Goal: Information Seeking & Learning: Learn about a topic

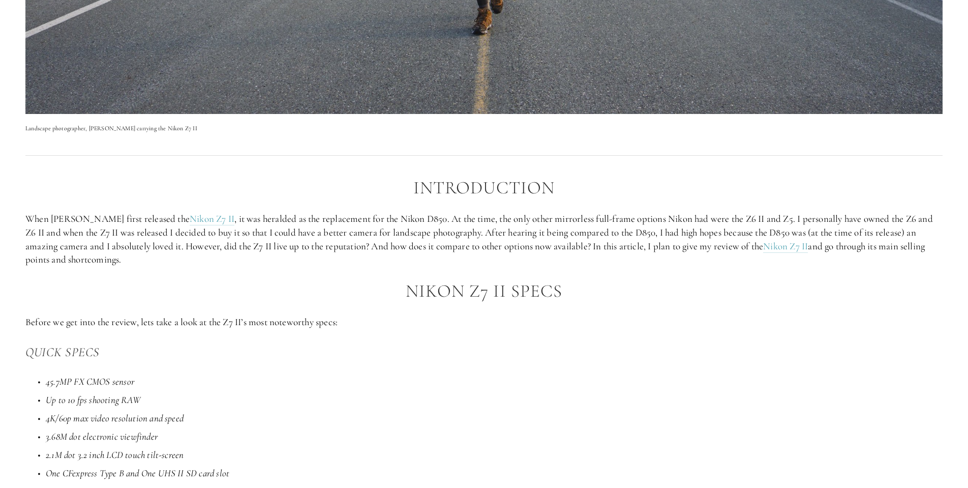
scroll to position [536, 0]
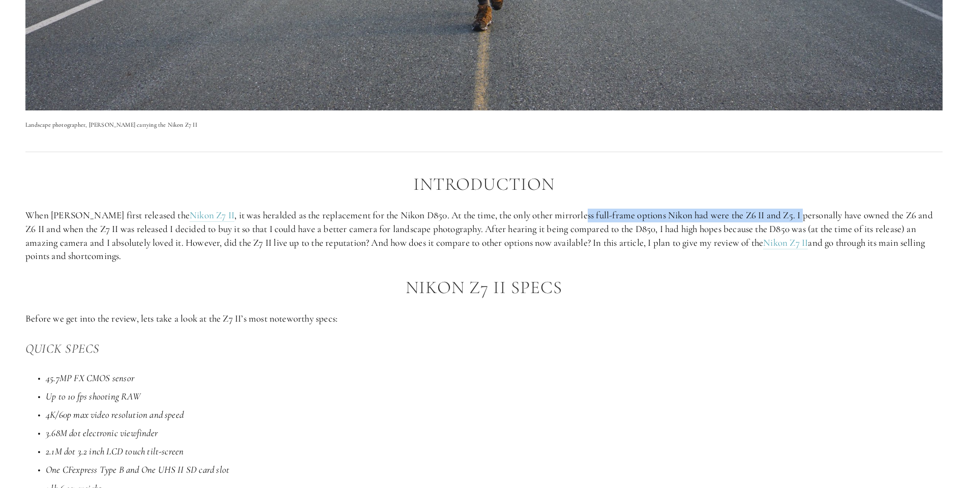
drag, startPoint x: 766, startPoint y: 214, endPoint x: 559, endPoint y: 210, distance: 207.0
click at [548, 210] on p "When [PERSON_NAME] first released the Nikon Z7 II , it was heralded as the repl…" at bounding box center [484, 236] width 918 height 54
drag, startPoint x: 670, startPoint y: 209, endPoint x: 681, endPoint y: 209, distance: 10.7
click at [670, 209] on p "When [PERSON_NAME] first released the Nikon Z7 II , it was heralded as the repl…" at bounding box center [484, 236] width 918 height 54
click at [884, 214] on p "When [PERSON_NAME] first released the Nikon Z7 II , it was heralded as the repl…" at bounding box center [484, 236] width 918 height 54
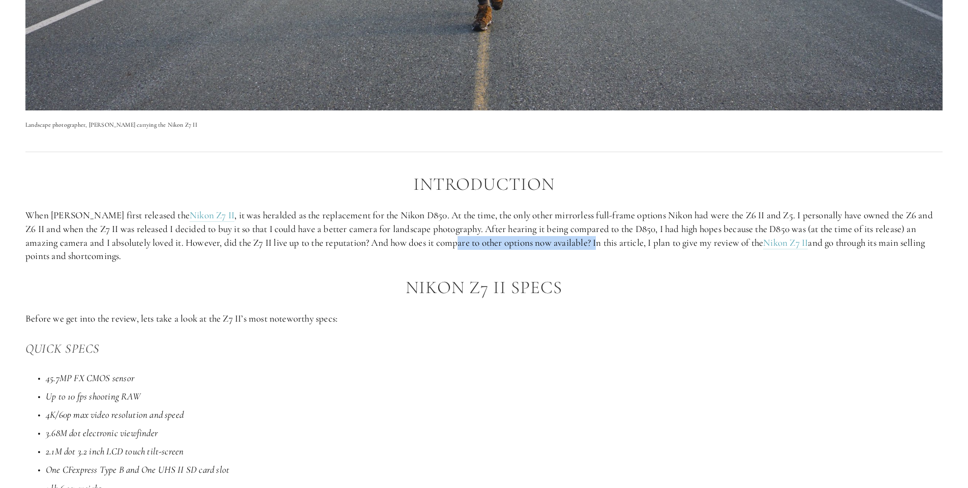
drag, startPoint x: 437, startPoint y: 241, endPoint x: 572, endPoint y: 240, distance: 134.3
click at [570, 240] on p "When [PERSON_NAME] first released the Nikon Z7 II , it was heralded as the repl…" at bounding box center [484, 236] width 918 height 54
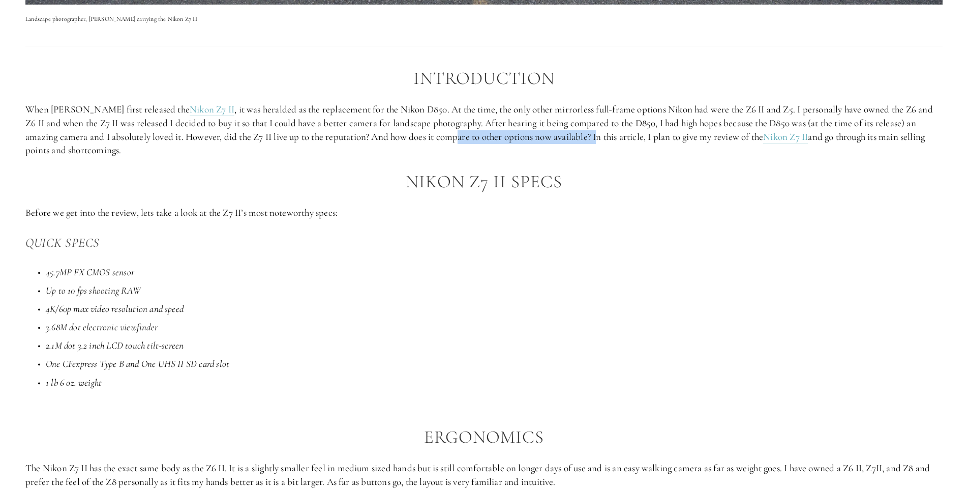
scroll to position [642, 0]
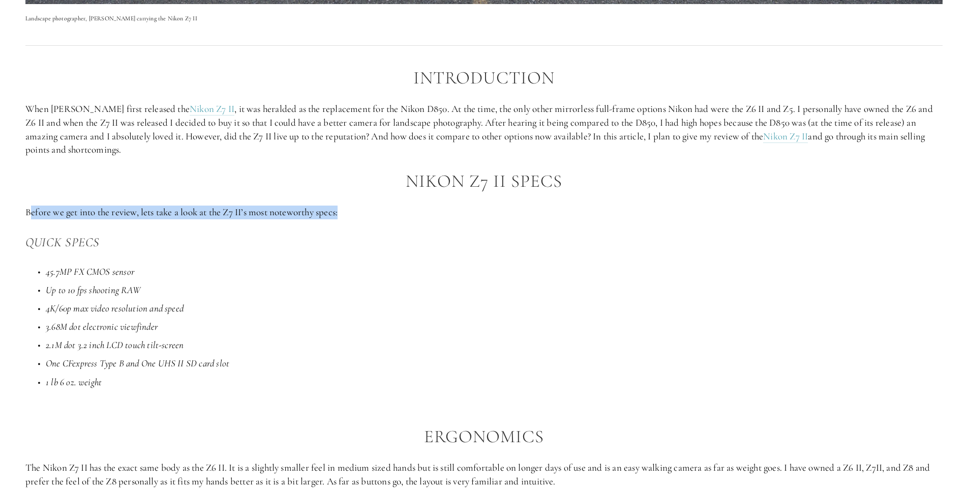
drag, startPoint x: 61, startPoint y: 211, endPoint x: 359, endPoint y: 212, distance: 298.0
click at [359, 212] on p "Before we get into the review, lets take a look at the Z7 II’s most noteworthy …" at bounding box center [484, 212] width 918 height 14
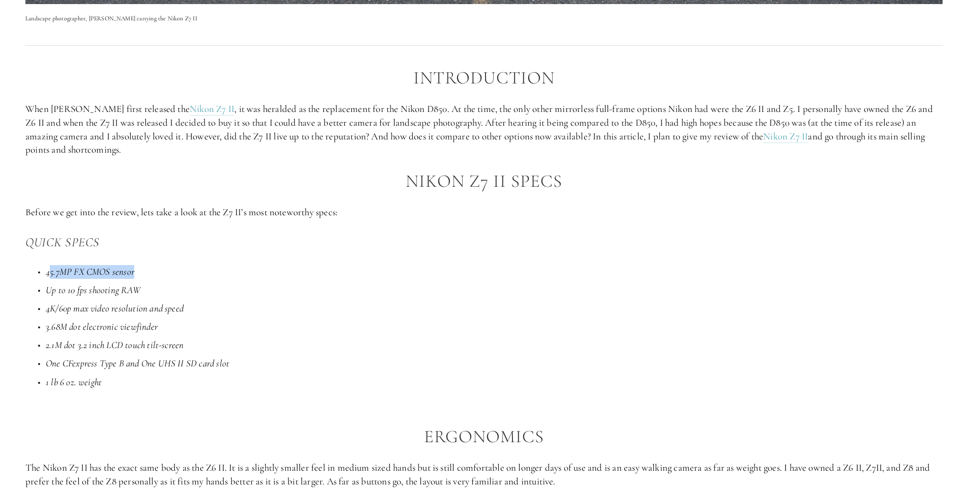
drag, startPoint x: 31, startPoint y: 267, endPoint x: 169, endPoint y: 272, distance: 138.4
click at [169, 272] on p "45.7MP FX CMOS sensor" at bounding box center [494, 272] width 897 height 14
click at [152, 276] on ul "45.7MP FX CMOS sensor Up to 10 fps shooting RAW 4K/60p max video resolution and…" at bounding box center [484, 327] width 918 height 124
drag, startPoint x: 44, startPoint y: 287, endPoint x: 146, endPoint y: 288, distance: 101.7
click at [146, 288] on p "Up to 10 fps shooting RAW" at bounding box center [494, 290] width 897 height 14
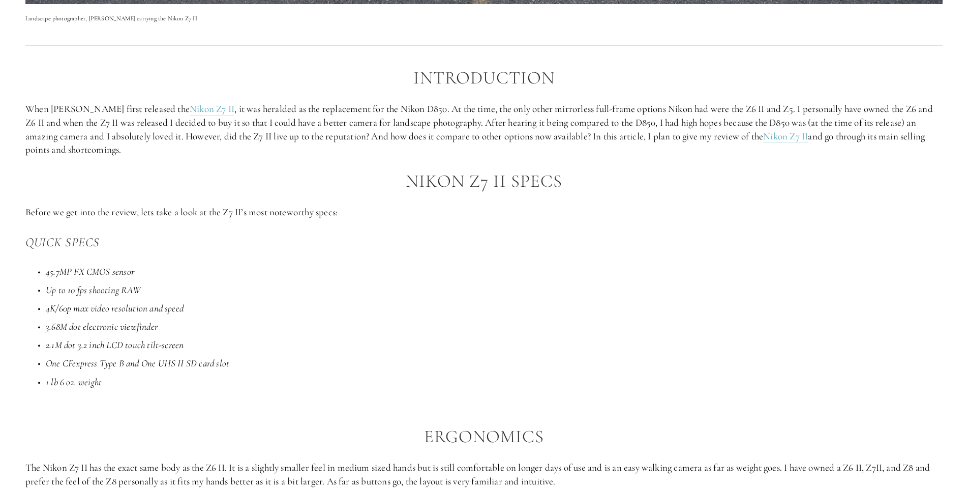
click at [147, 288] on p "Up to 10 fps shooting RAW" at bounding box center [494, 290] width 897 height 14
drag, startPoint x: 48, startPoint y: 306, endPoint x: 160, endPoint y: 317, distance: 111.9
click at [199, 304] on p "4K/60p max video resolution and speed" at bounding box center [494, 309] width 897 height 14
drag, startPoint x: 44, startPoint y: 326, endPoint x: 172, endPoint y: 324, distance: 128.7
click at [175, 322] on p "3.68M dot electronic viewfinder" at bounding box center [494, 327] width 897 height 14
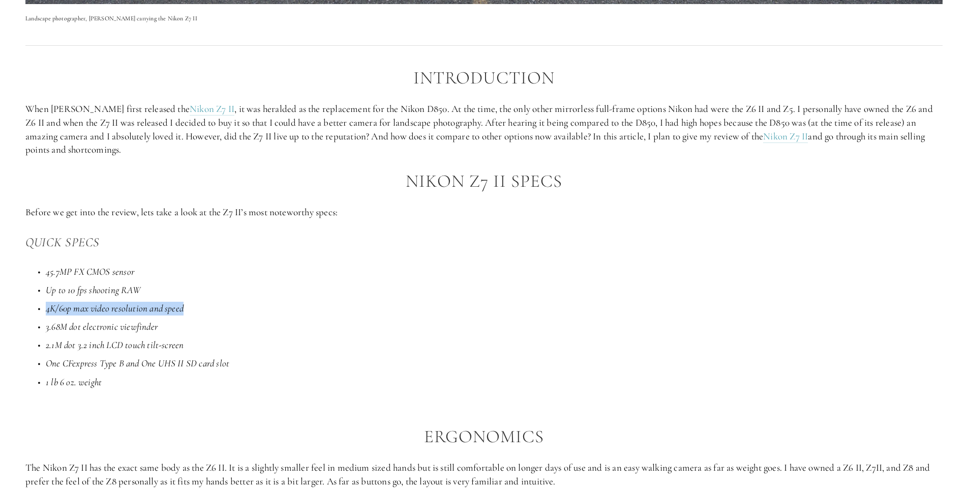
drag, startPoint x: 61, startPoint y: 343, endPoint x: 206, endPoint y: 342, distance: 146.0
click at [206, 342] on p "2.1M dot 3.2 inch LCD touch tilt-screen" at bounding box center [494, 345] width 897 height 14
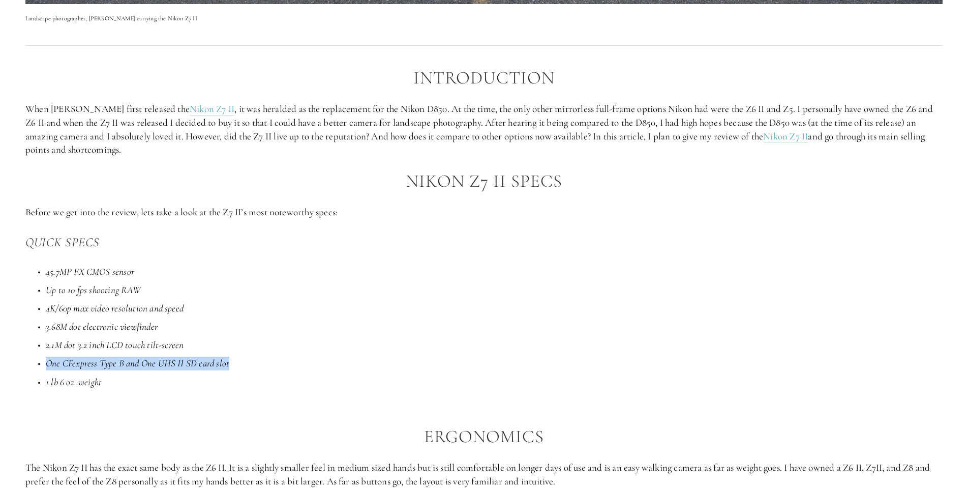
drag, startPoint x: 46, startPoint y: 361, endPoint x: 254, endPoint y: 357, distance: 207.6
click at [253, 357] on p "One CFexpress Type B and One UHS II SD card slot" at bounding box center [494, 364] width 897 height 14
drag, startPoint x: 71, startPoint y: 376, endPoint x: 113, endPoint y: 376, distance: 42.7
click at [109, 376] on p "1 lb 6 oz. weight" at bounding box center [494, 382] width 897 height 14
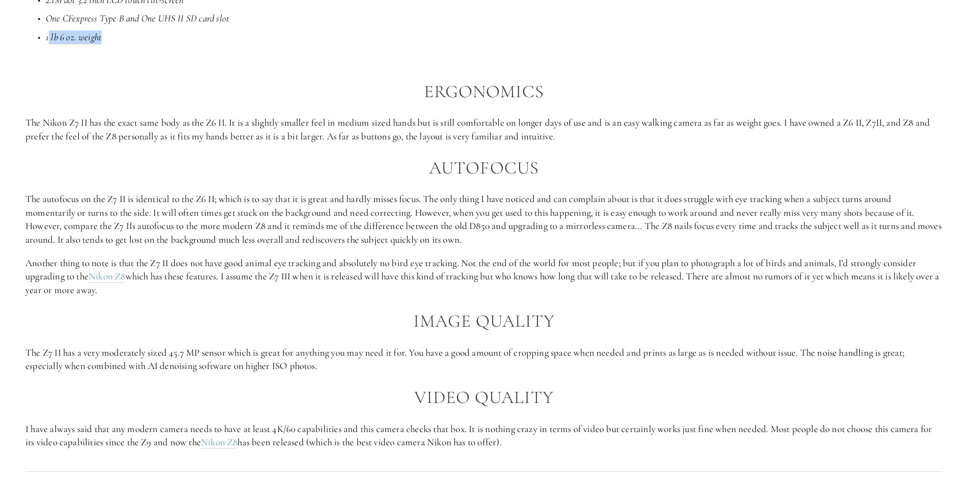
scroll to position [990, 0]
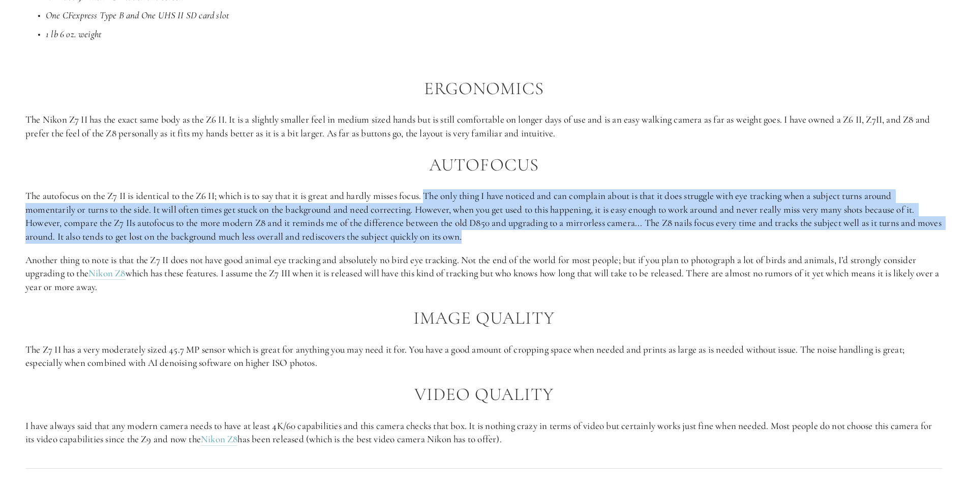
drag, startPoint x: 437, startPoint y: 189, endPoint x: 517, endPoint y: 224, distance: 87.0
click at [517, 224] on p "The autofocus on the Z7 II is identical to the Z6 II; which is to say that it i…" at bounding box center [484, 216] width 918 height 54
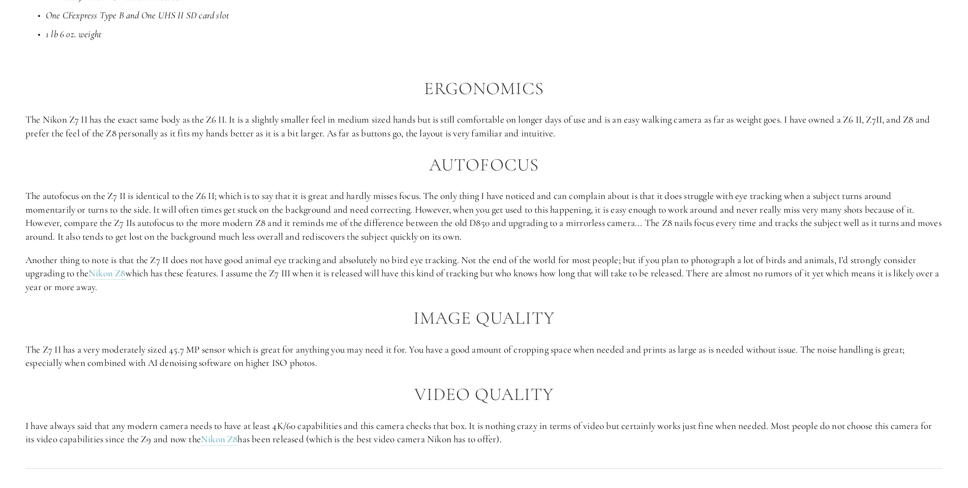
click at [517, 229] on p "The autofocus on the Z7 II is identical to the Z6 II; which is to say that it i…" at bounding box center [484, 216] width 918 height 54
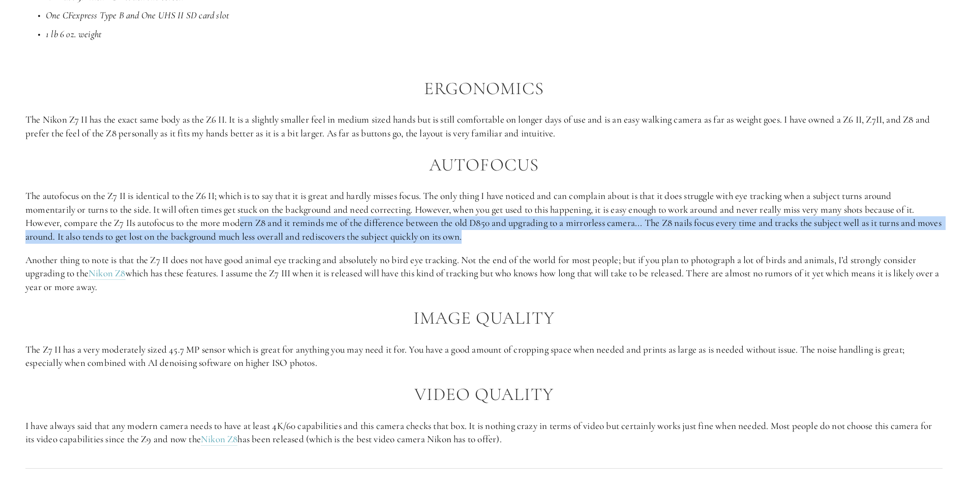
drag, startPoint x: 520, startPoint y: 229, endPoint x: 242, endPoint y: 215, distance: 278.1
click at [245, 215] on p "The autofocus on the Z7 II is identical to the Z6 II; which is to say that it i…" at bounding box center [484, 216] width 918 height 54
drag, startPoint x: 470, startPoint y: 252, endPoint x: 474, endPoint y: 277, distance: 24.7
click at [474, 277] on p "Another thing to note is that the Z7 II does not have good animal eye tracking …" at bounding box center [484, 273] width 918 height 41
click at [233, 272] on p "Another thing to note is that the Z7 II does not have good animal eye tracking …" at bounding box center [484, 273] width 918 height 41
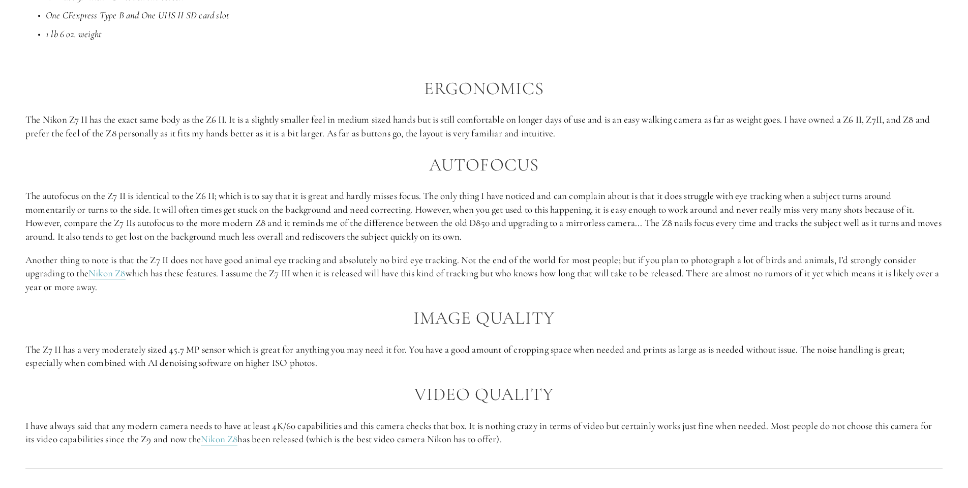
drag, startPoint x: 231, startPoint y: 266, endPoint x: 233, endPoint y: 279, distance: 12.9
click at [233, 279] on p "Another thing to note is that the Z7 II does not have good animal eye tracking …" at bounding box center [484, 273] width 918 height 41
click at [235, 278] on p "Another thing to note is that the Z7 II does not have good animal eye tracking …" at bounding box center [484, 273] width 918 height 41
drag, startPoint x: 230, startPoint y: 264, endPoint x: 236, endPoint y: 278, distance: 14.6
click at [236, 278] on p "Another thing to note is that the Z7 II does not have good animal eye tracking …" at bounding box center [484, 273] width 918 height 41
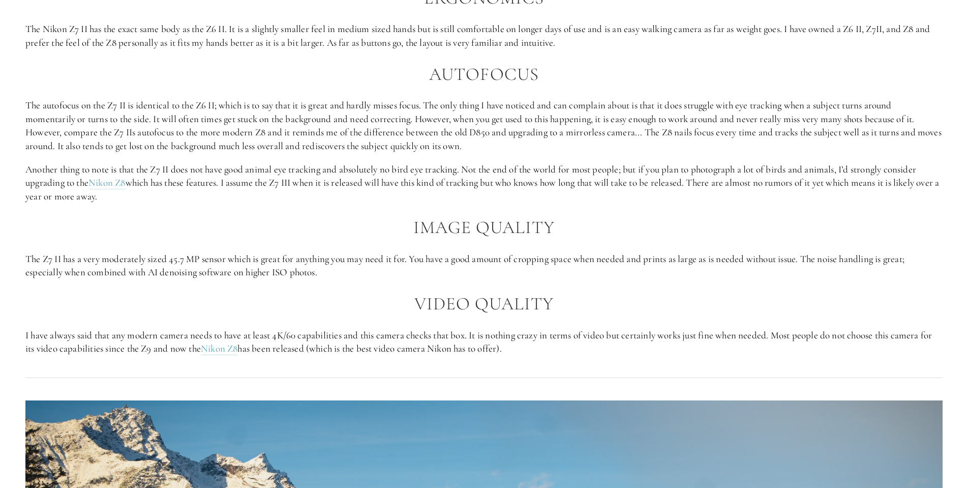
scroll to position [1084, 0]
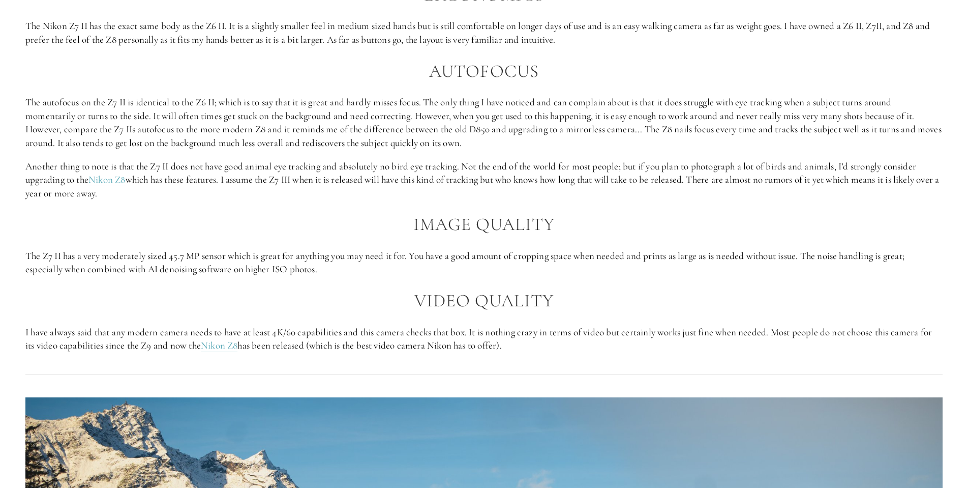
drag, startPoint x: 345, startPoint y: 259, endPoint x: 8, endPoint y: 239, distance: 337.3
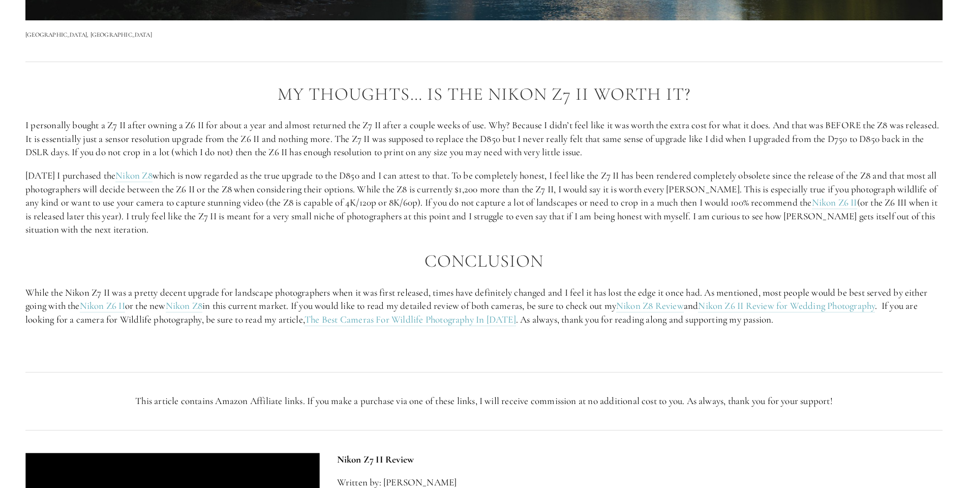
scroll to position [1980, 0]
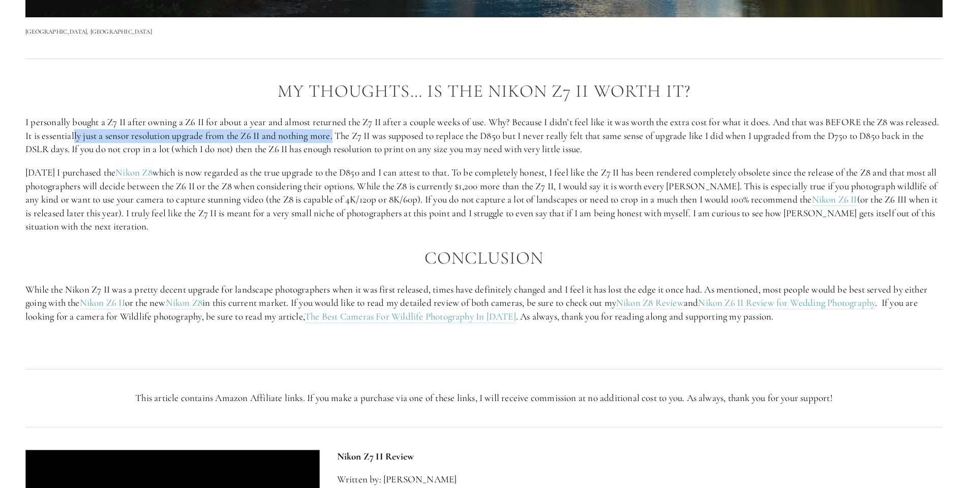
drag, startPoint x: 370, startPoint y: 126, endPoint x: 111, endPoint y: 122, distance: 258.9
click at [111, 122] on p "I personally bought a Z7 II after owning a Z6 II for about a year and almost re…" at bounding box center [484, 135] width 918 height 41
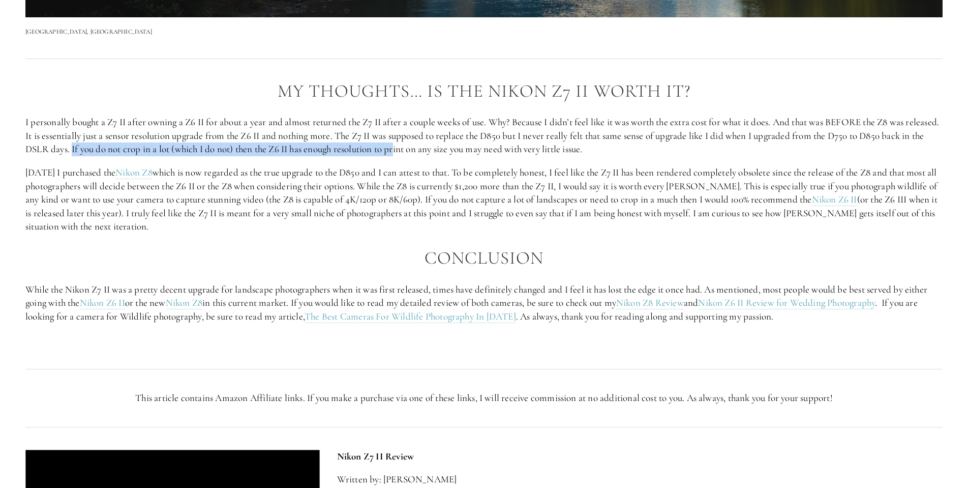
drag, startPoint x: 117, startPoint y: 139, endPoint x: 446, endPoint y: 142, distance: 328.1
click at [446, 142] on p "I personally bought a Z7 II after owning a Z6 II for about a year and almost re…" at bounding box center [484, 135] width 918 height 41
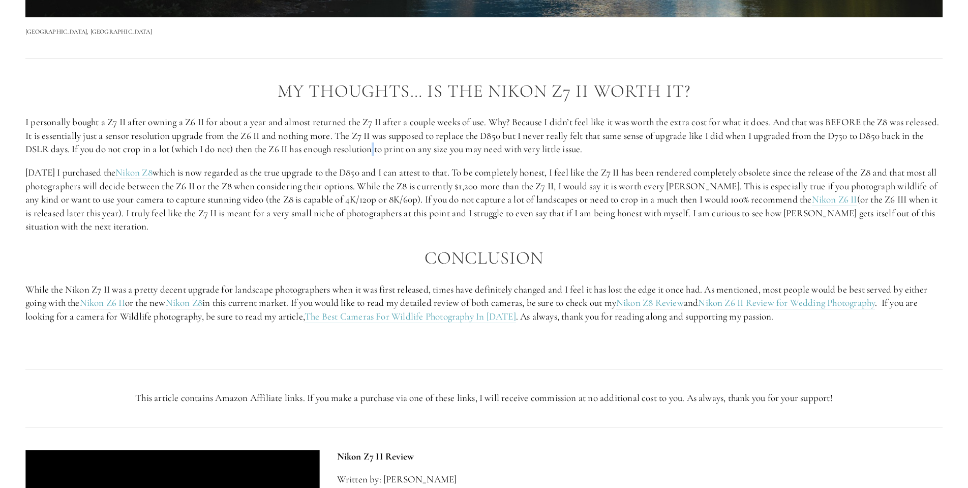
click at [426, 143] on p "I personally bought a Z7 II after owning a Z6 II for about a year and almost re…" at bounding box center [484, 135] width 918 height 41
drag, startPoint x: 655, startPoint y: 137, endPoint x: 441, endPoint y: 138, distance: 214.1
click at [441, 138] on p "I personally bought a Z7 II after owning a Z6 II for about a year and almost re…" at bounding box center [484, 135] width 918 height 41
click at [270, 166] on p "[DATE] I purchased the Nikon Z8 which is now regarded as the true upgrade to th…" at bounding box center [484, 200] width 918 height 68
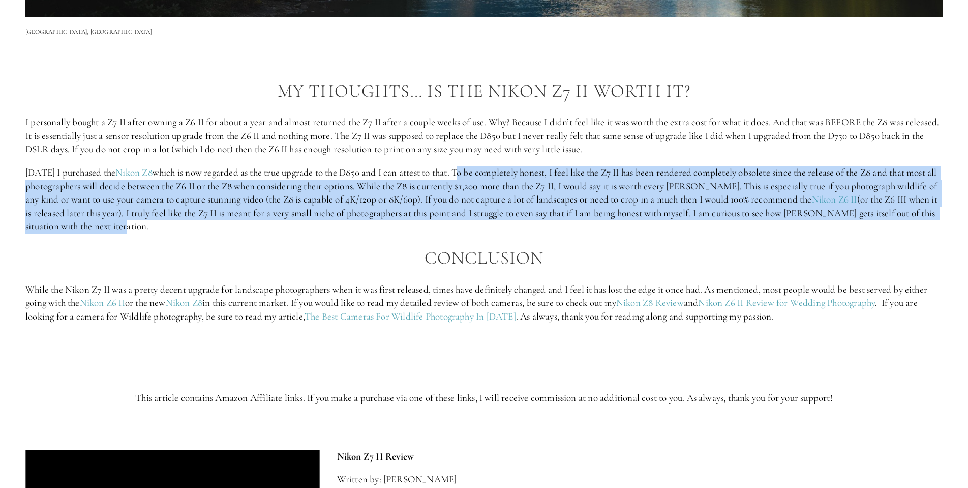
drag, startPoint x: 494, startPoint y: 161, endPoint x: 499, endPoint y: 209, distance: 47.5
click at [499, 209] on p "[DATE] I purchased the Nikon Z8 which is now regarded as the true upgrade to th…" at bounding box center [484, 200] width 918 height 68
click at [169, 207] on p "[DATE] I purchased the Nikon Z8 which is now regarded as the true upgrade to th…" at bounding box center [484, 200] width 918 height 68
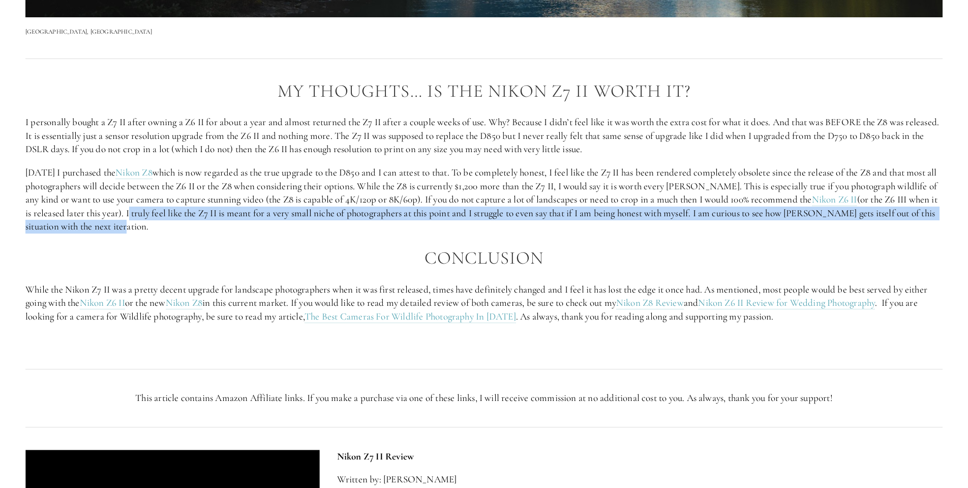
drag, startPoint x: 158, startPoint y: 200, endPoint x: 160, endPoint y: 212, distance: 11.9
click at [160, 212] on p "[DATE] I purchased the Nikon Z8 which is now regarded as the true upgrade to th…" at bounding box center [484, 200] width 918 height 68
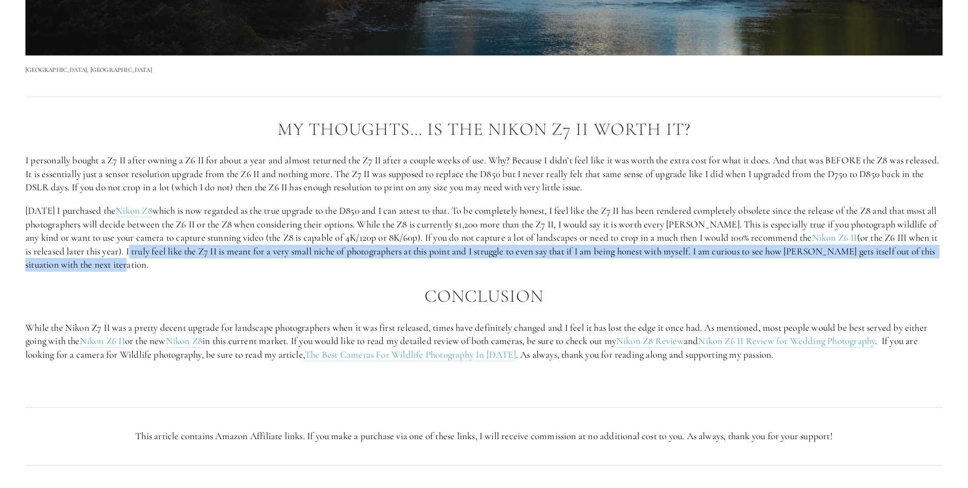
scroll to position [1753, 0]
